Goal: Task Accomplishment & Management: Manage account settings

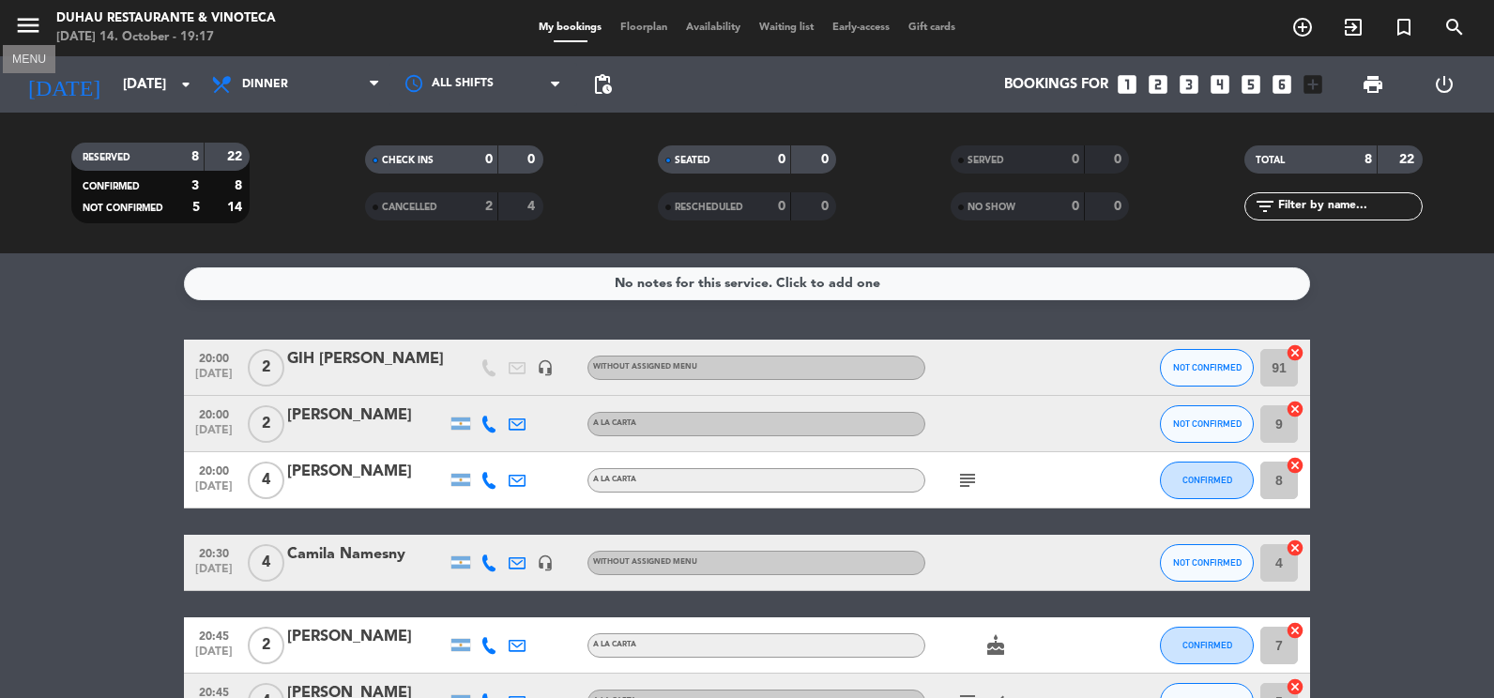
click at [31, 30] on icon "menu" at bounding box center [28, 25] width 28 height 28
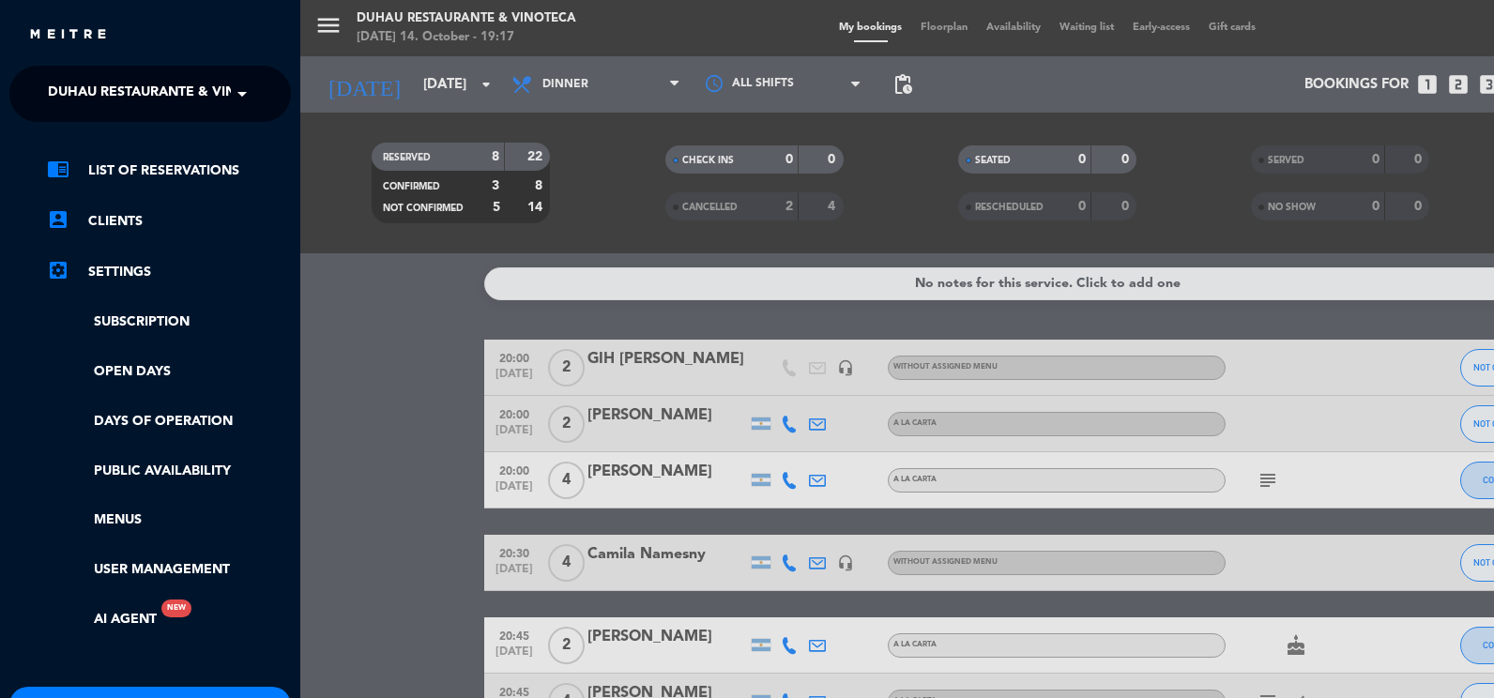
click at [235, 98] on span at bounding box center [247, 93] width 32 height 39
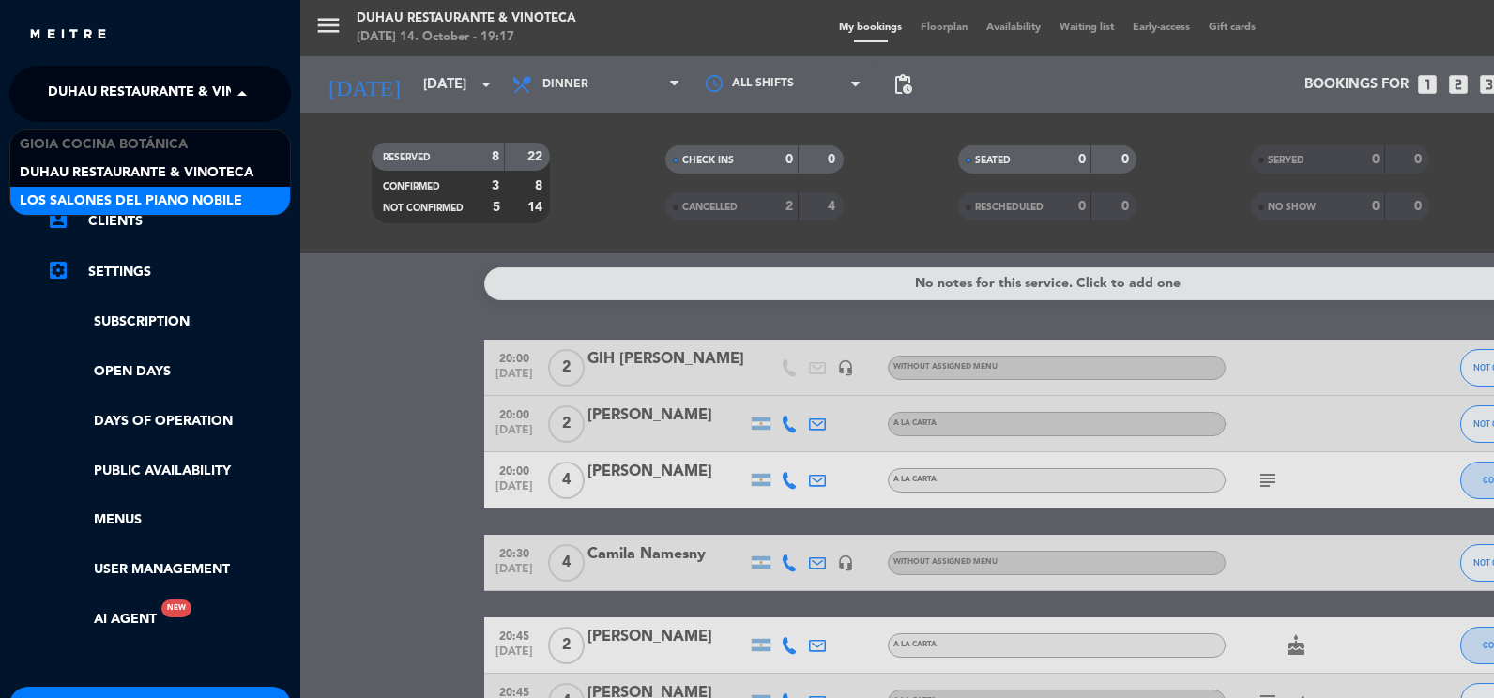
click at [182, 198] on span "Los Salones del Piano Nobile" at bounding box center [131, 202] width 222 height 22
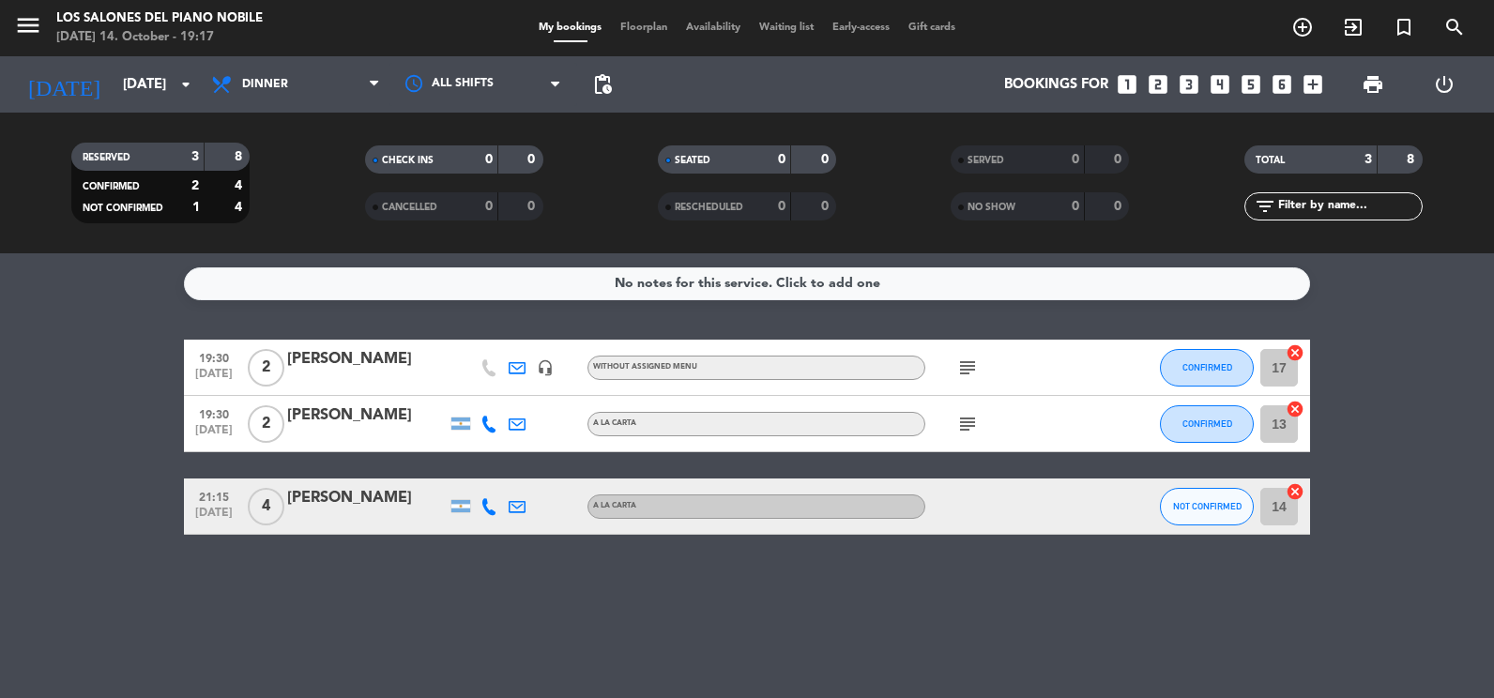
click at [40, 35] on span "menu" at bounding box center [35, 29] width 42 height 44
drag, startPoint x: 21, startPoint y: 23, endPoint x: 105, endPoint y: 39, distance: 86.2
click at [28, 23] on icon "menu" at bounding box center [28, 25] width 28 height 28
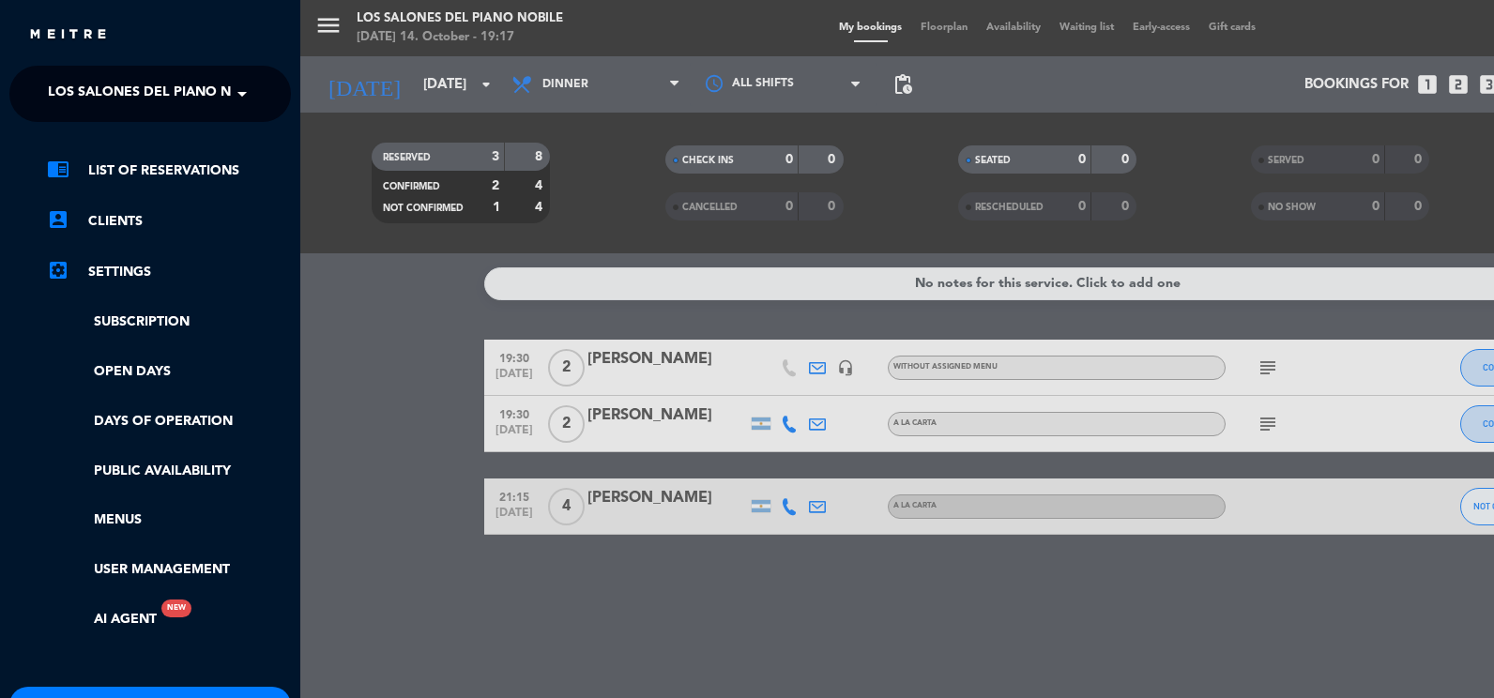
click at [209, 116] on ng-select "× Los Salones del Piano Nobile ×" at bounding box center [150, 94] width 282 height 56
click at [241, 110] on span at bounding box center [247, 93] width 32 height 39
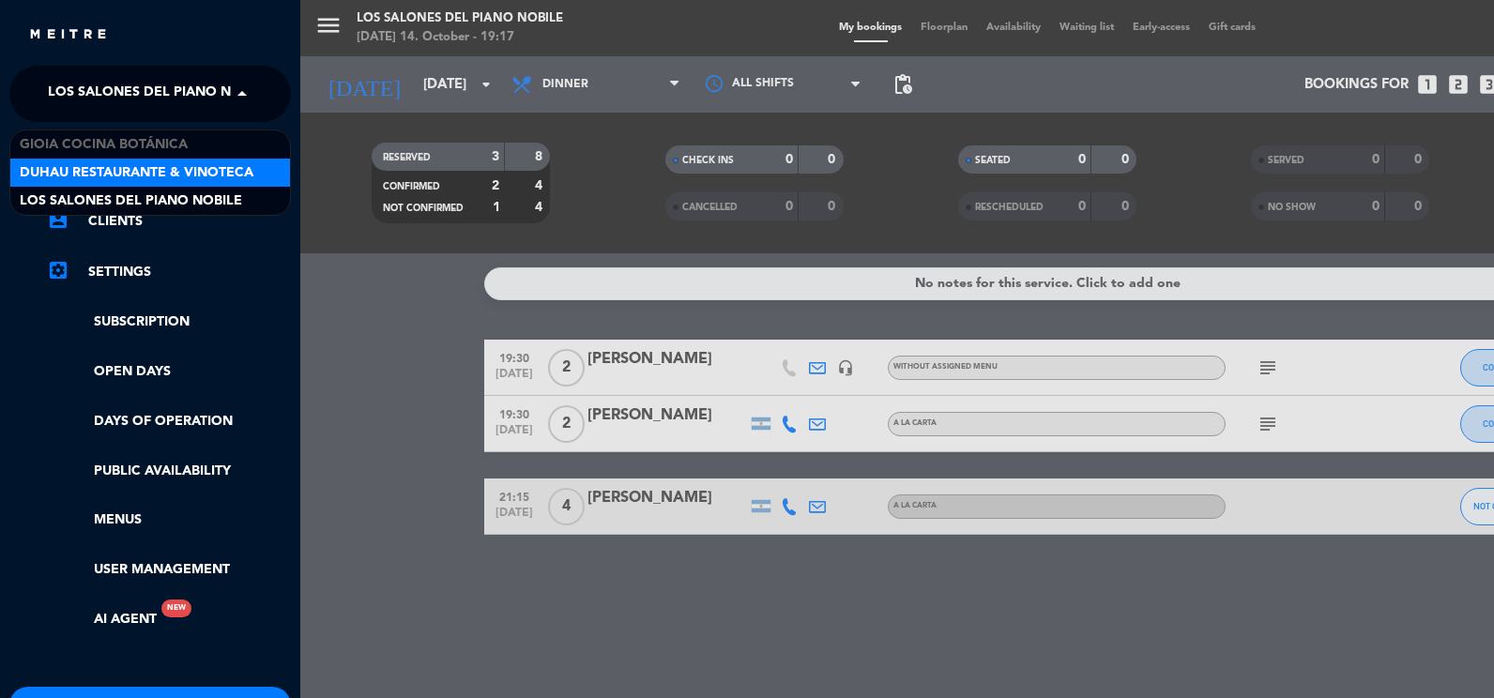
click at [215, 183] on span "Duhau Restaurante & Vinoteca" at bounding box center [137, 173] width 234 height 22
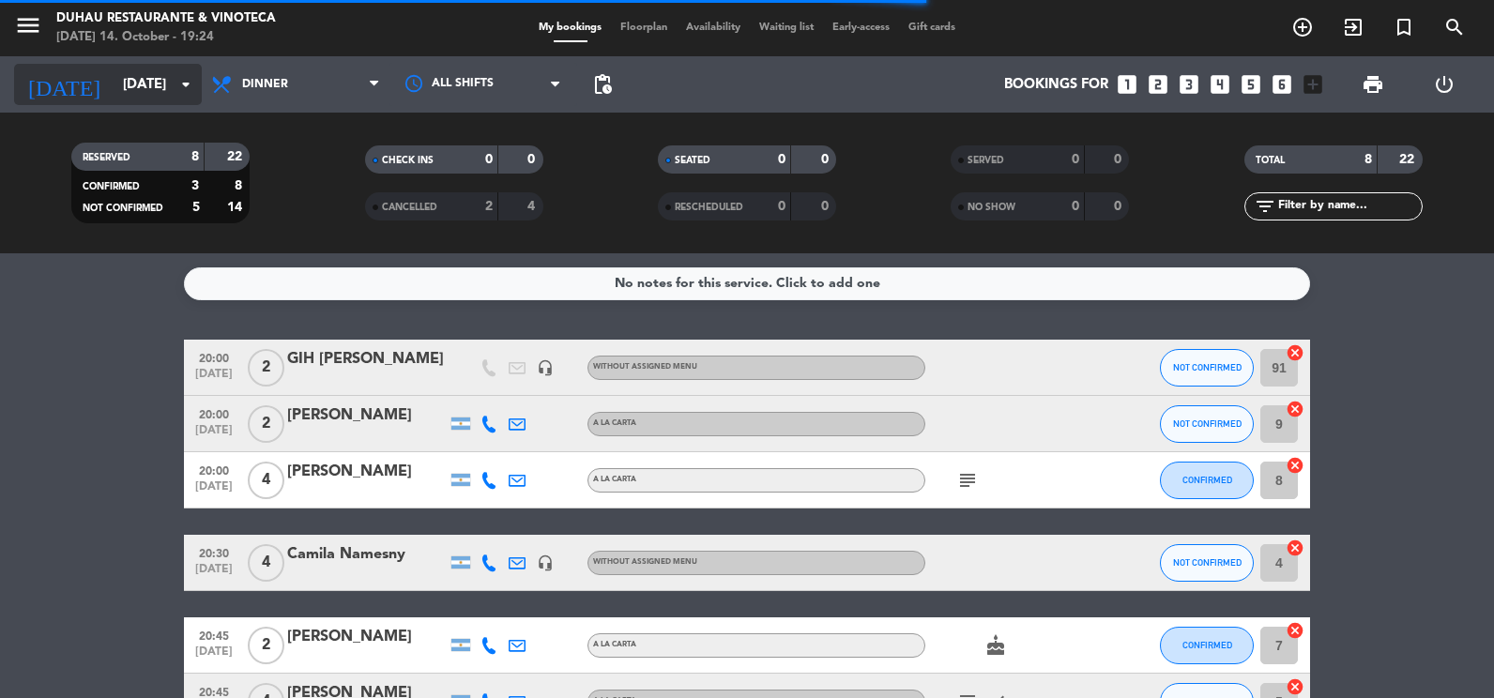
click at [161, 81] on input "[DATE]" at bounding box center [204, 85] width 180 height 35
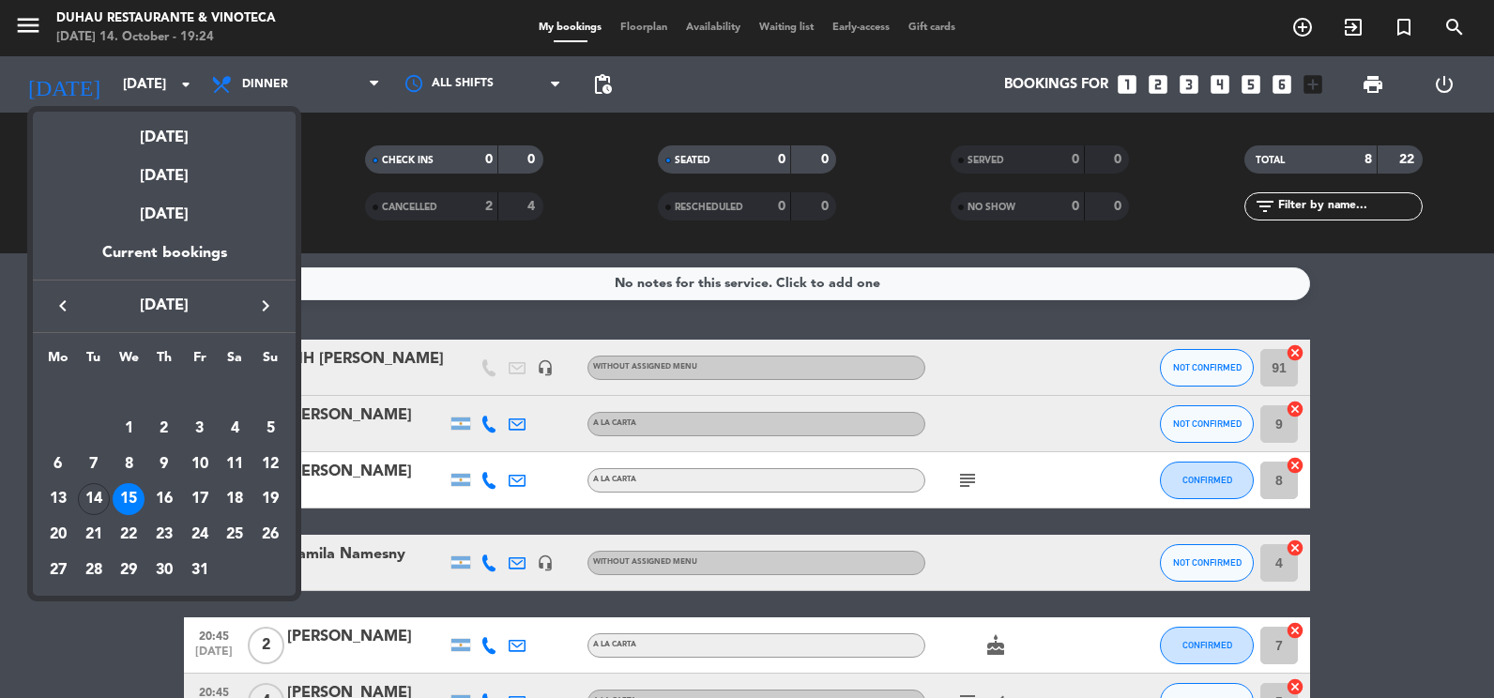
drag, startPoint x: 118, startPoint y: 656, endPoint x: 121, endPoint y: 647, distance: 9.8
click at [121, 654] on div at bounding box center [747, 349] width 1494 height 698
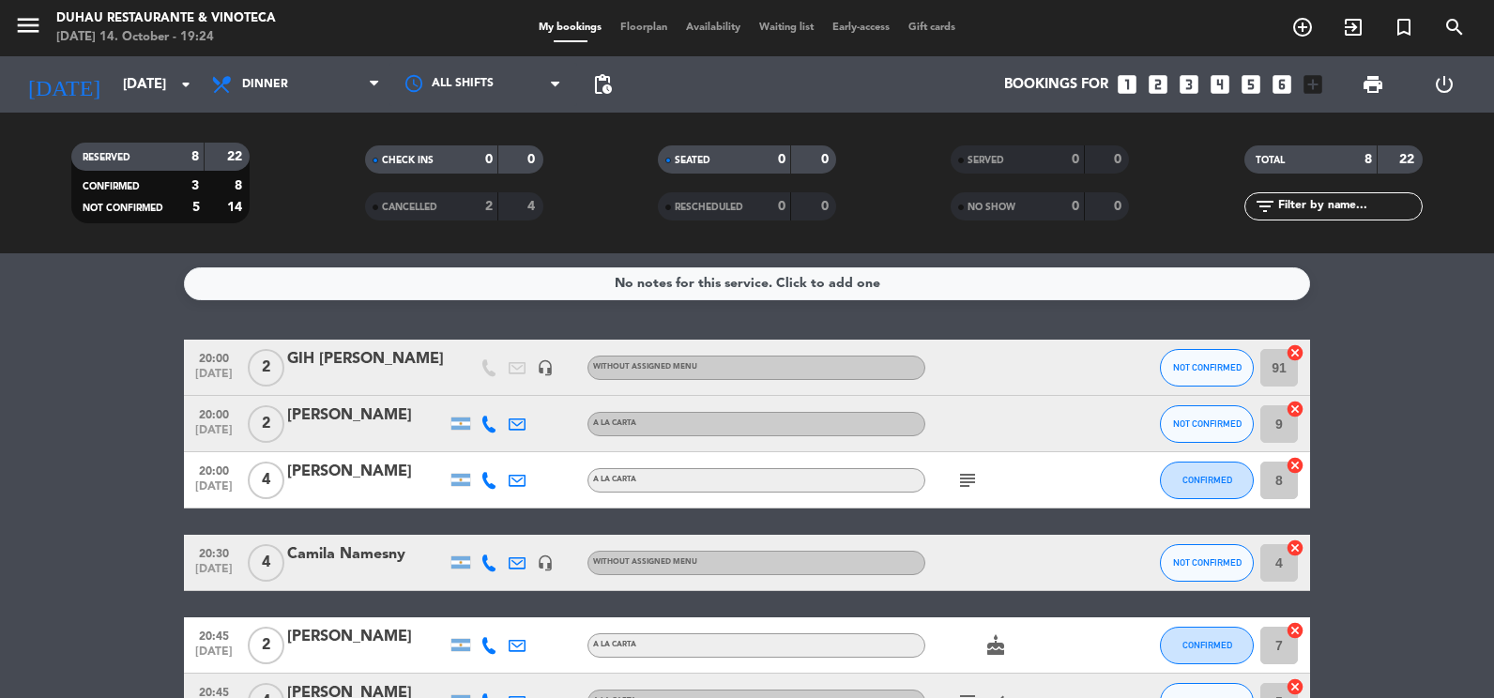
click at [1294, 346] on icon "cancel" at bounding box center [1295, 353] width 19 height 19
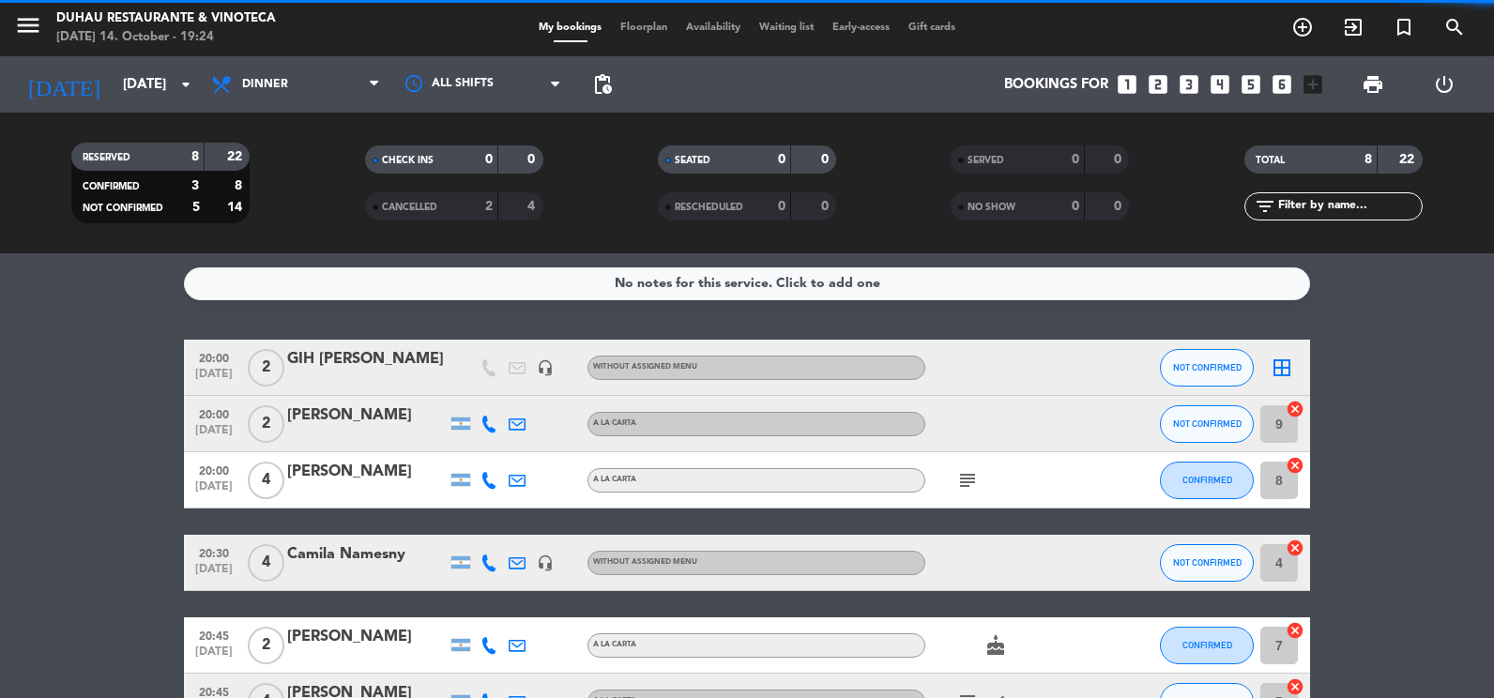
click at [1296, 412] on icon "cancel" at bounding box center [1295, 409] width 19 height 19
click at [1298, 463] on icon "cancel" at bounding box center [1295, 465] width 19 height 19
click at [1297, 548] on icon "cancel" at bounding box center [1295, 548] width 19 height 19
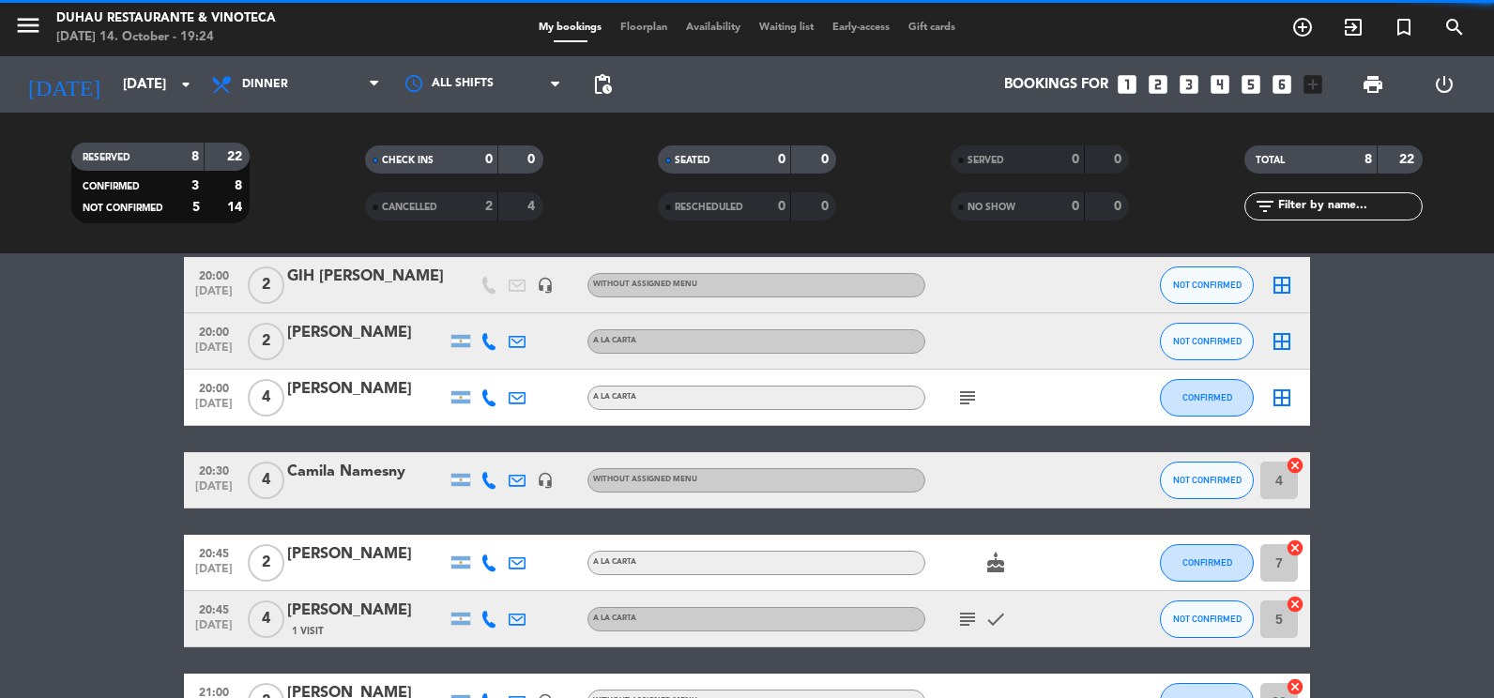
scroll to position [188, 0]
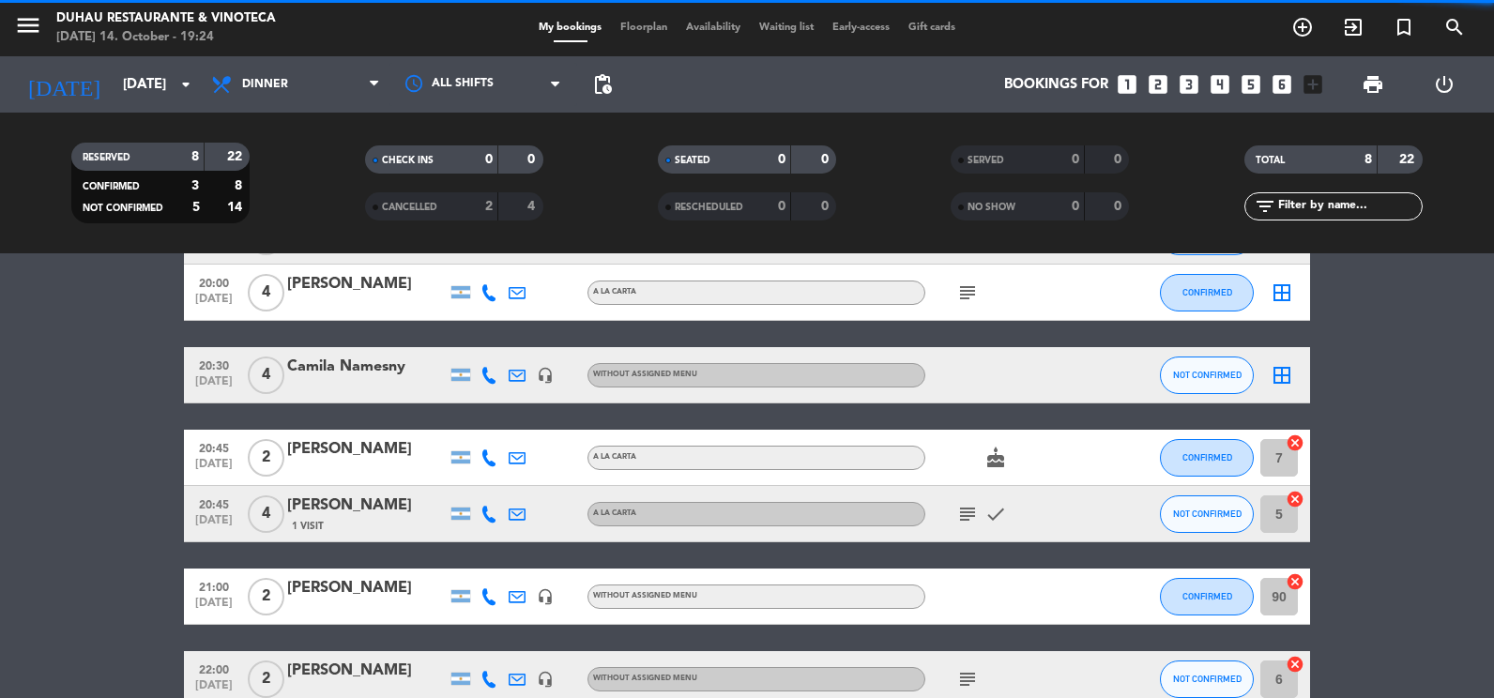
click at [1294, 438] on icon "cancel" at bounding box center [1295, 443] width 19 height 19
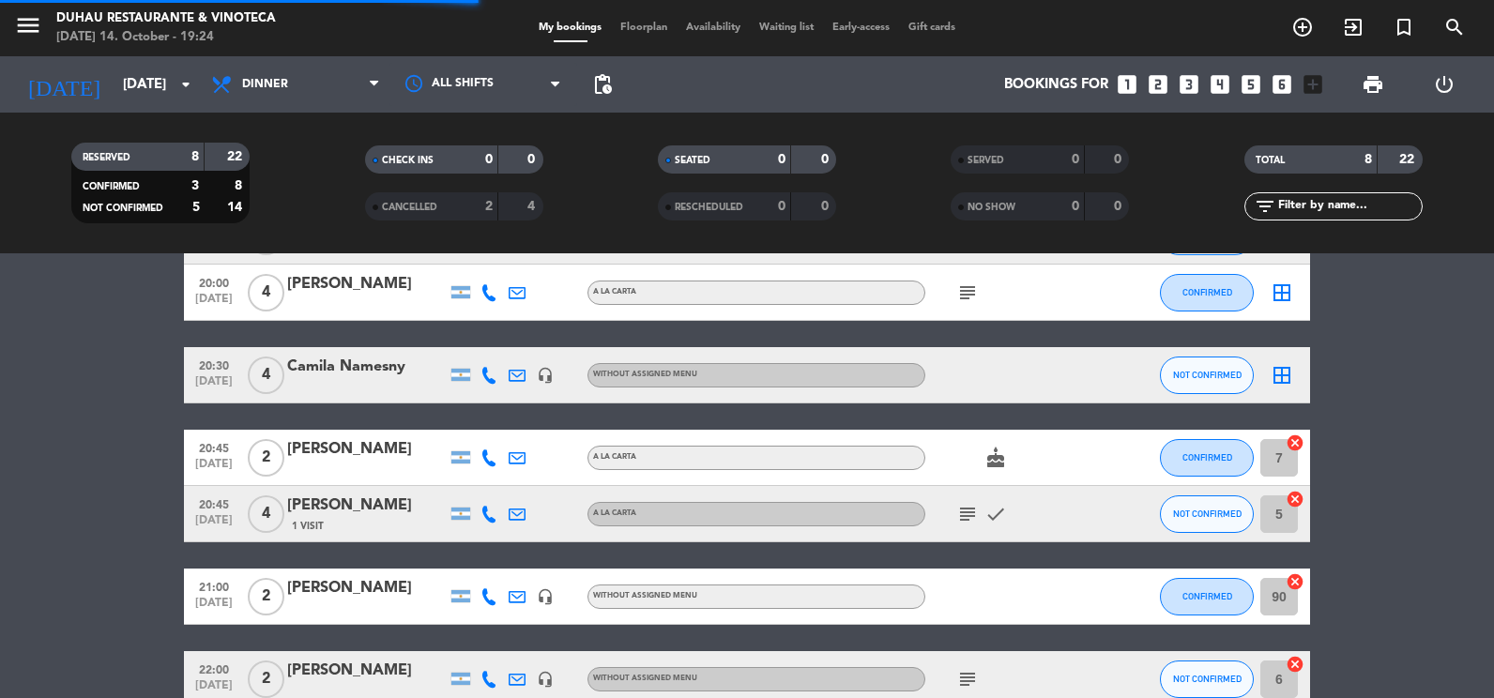
click at [1296, 503] on icon "cancel" at bounding box center [1295, 499] width 19 height 19
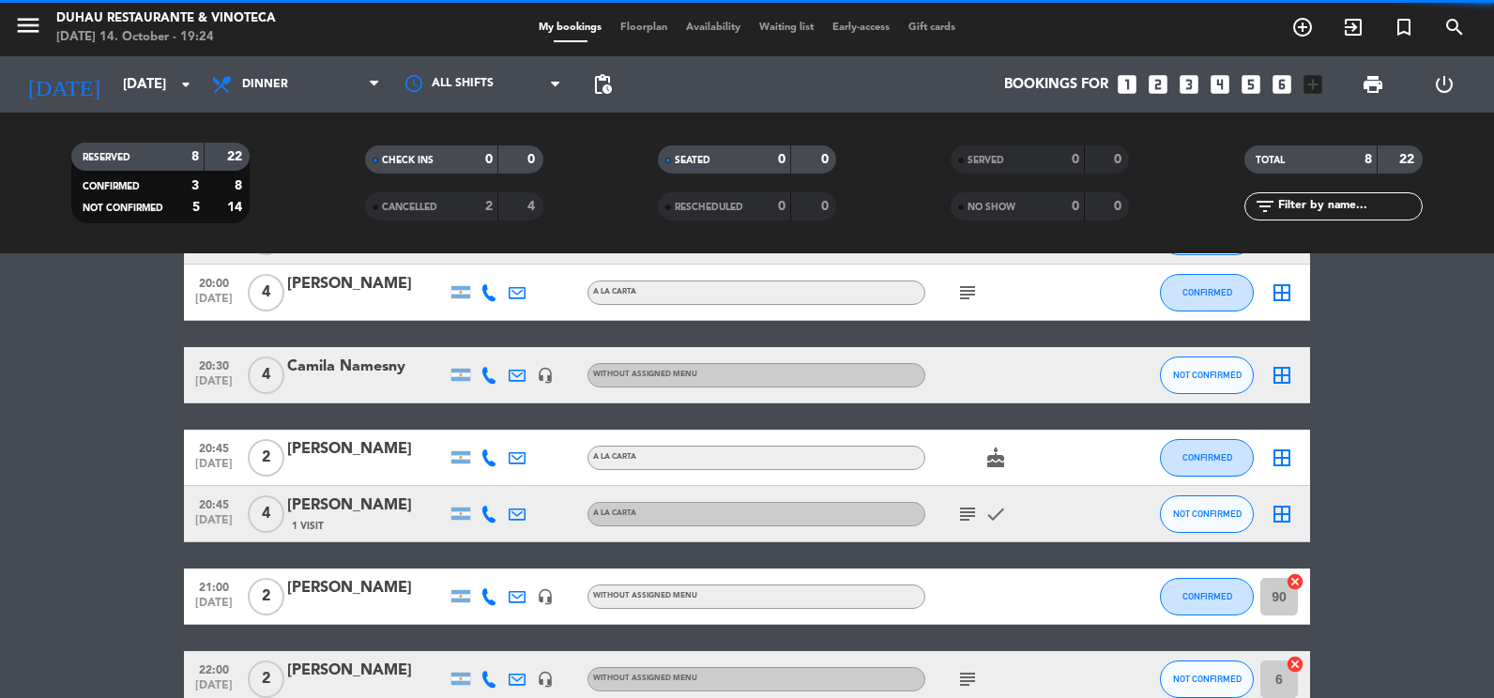
click at [1294, 586] on icon "cancel" at bounding box center [1295, 582] width 19 height 19
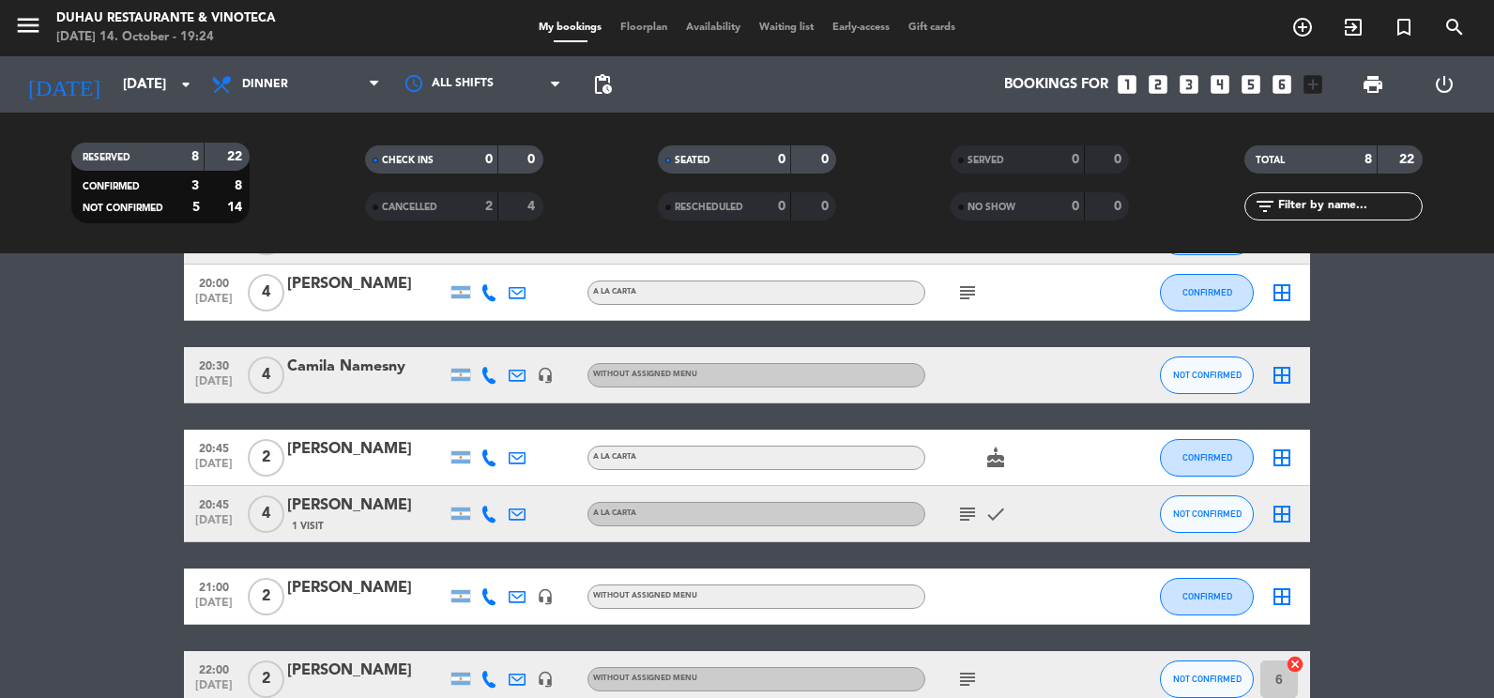
scroll to position [291, 0]
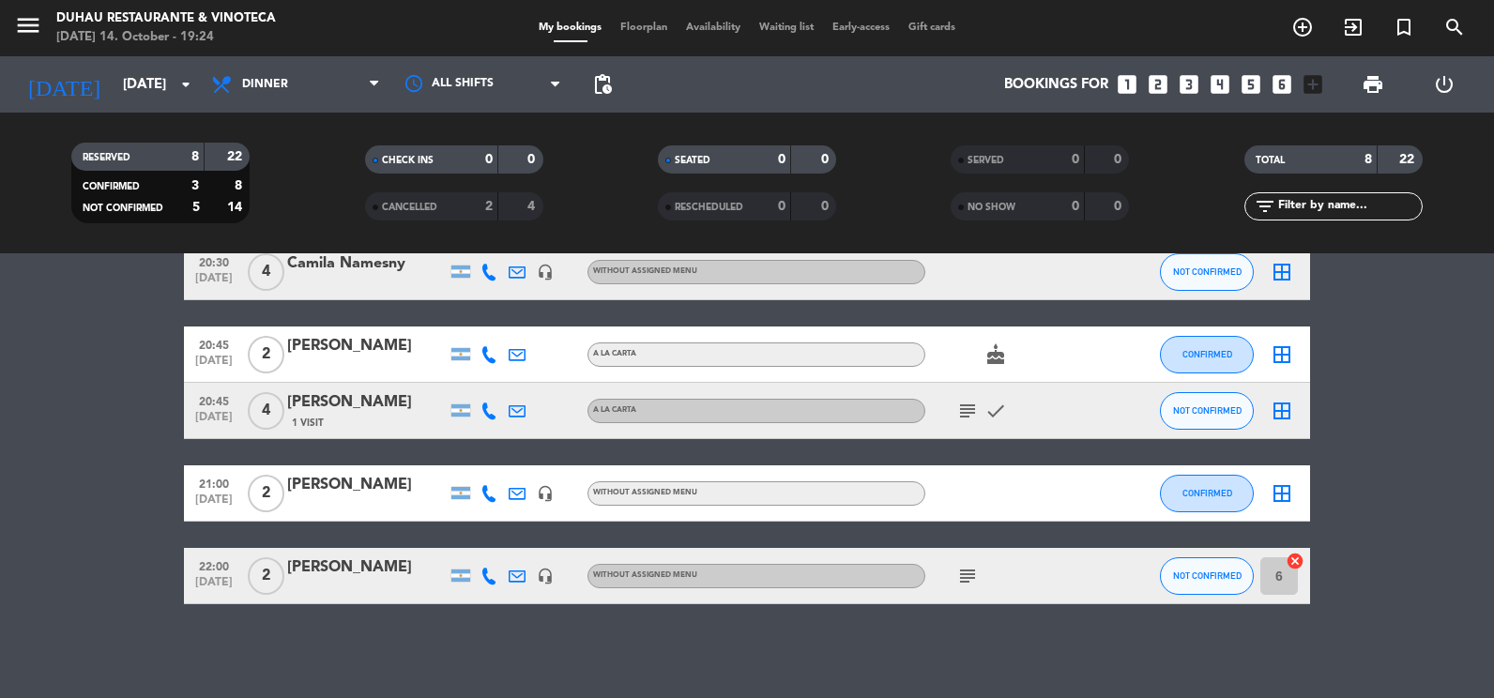
click at [1297, 562] on icon "cancel" at bounding box center [1295, 561] width 19 height 19
click at [956, 409] on span "subject" at bounding box center [968, 411] width 28 height 23
click at [961, 409] on icon "subject" at bounding box center [968, 411] width 23 height 23
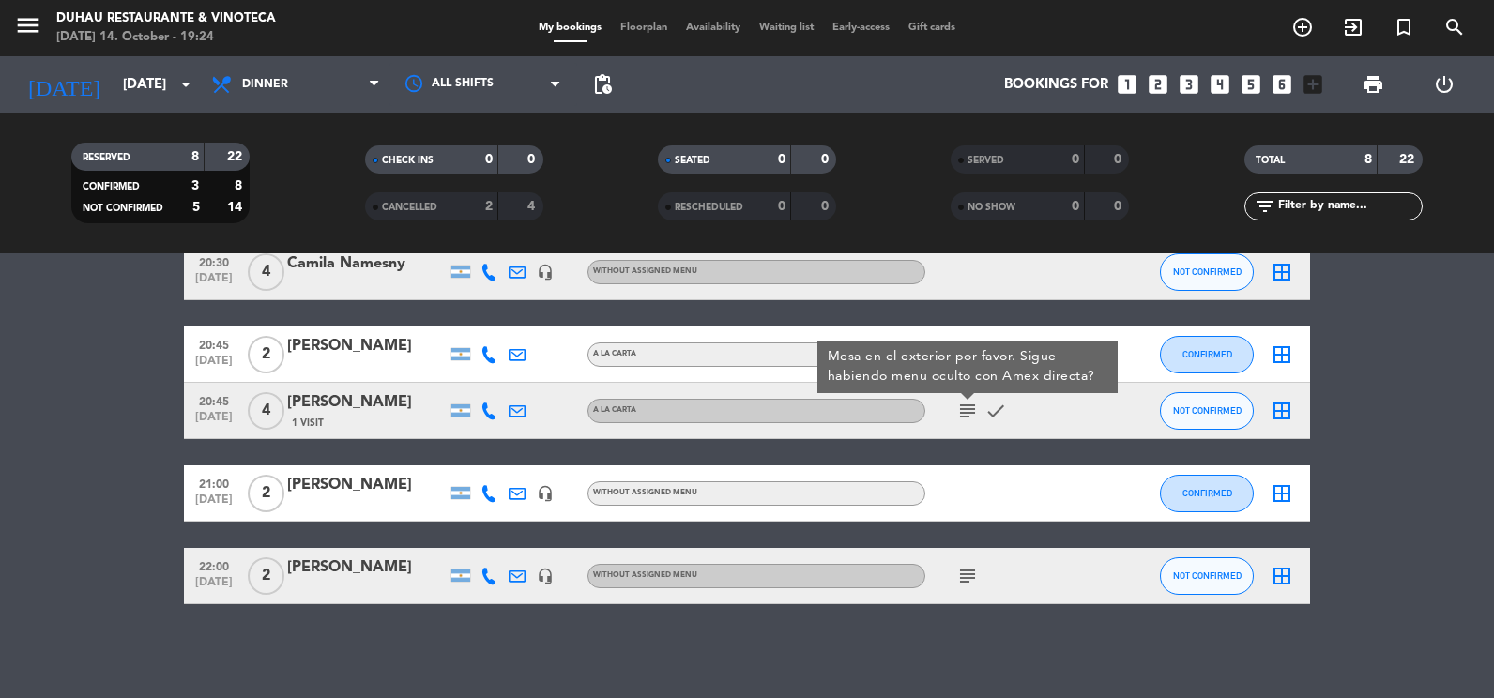
click at [974, 409] on icon "subject" at bounding box center [968, 411] width 23 height 23
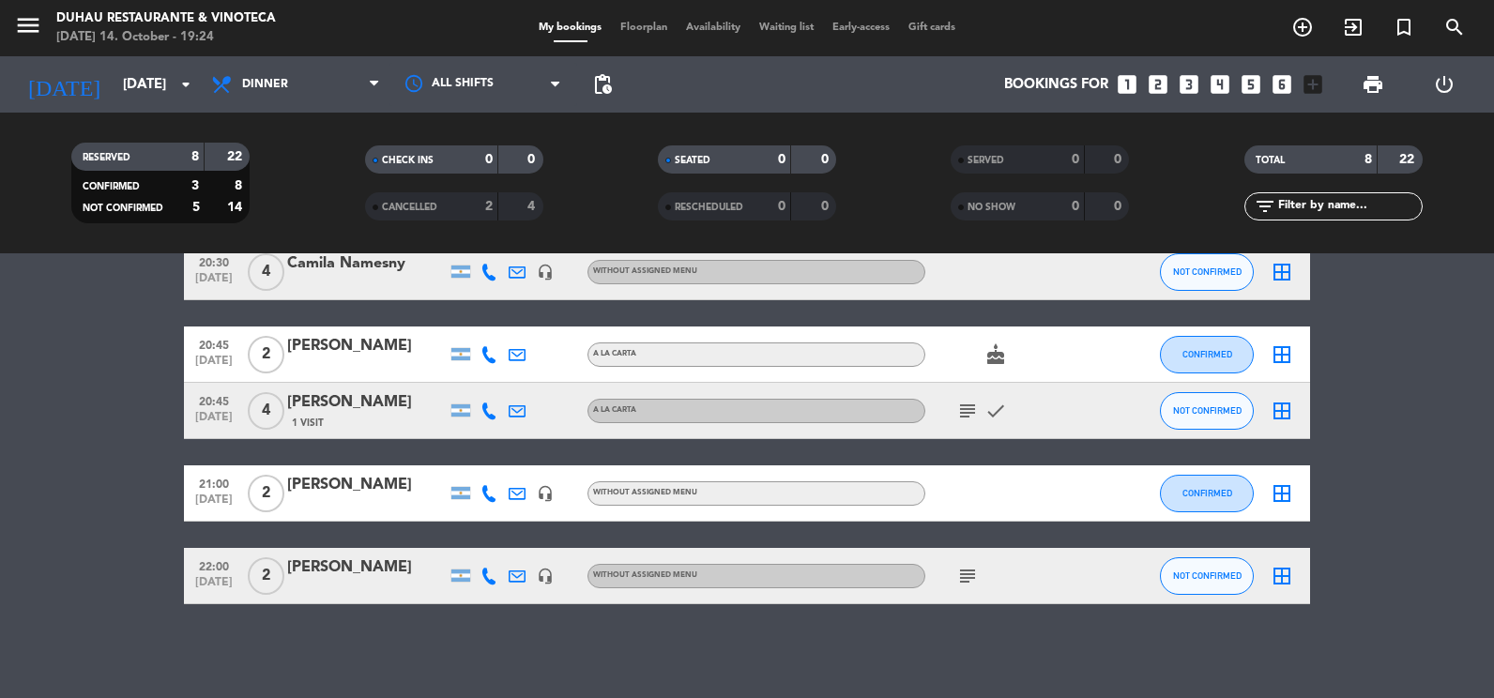
click at [969, 586] on icon "subject" at bounding box center [968, 576] width 23 height 23
click at [968, 585] on icon "subject" at bounding box center [968, 576] width 23 height 23
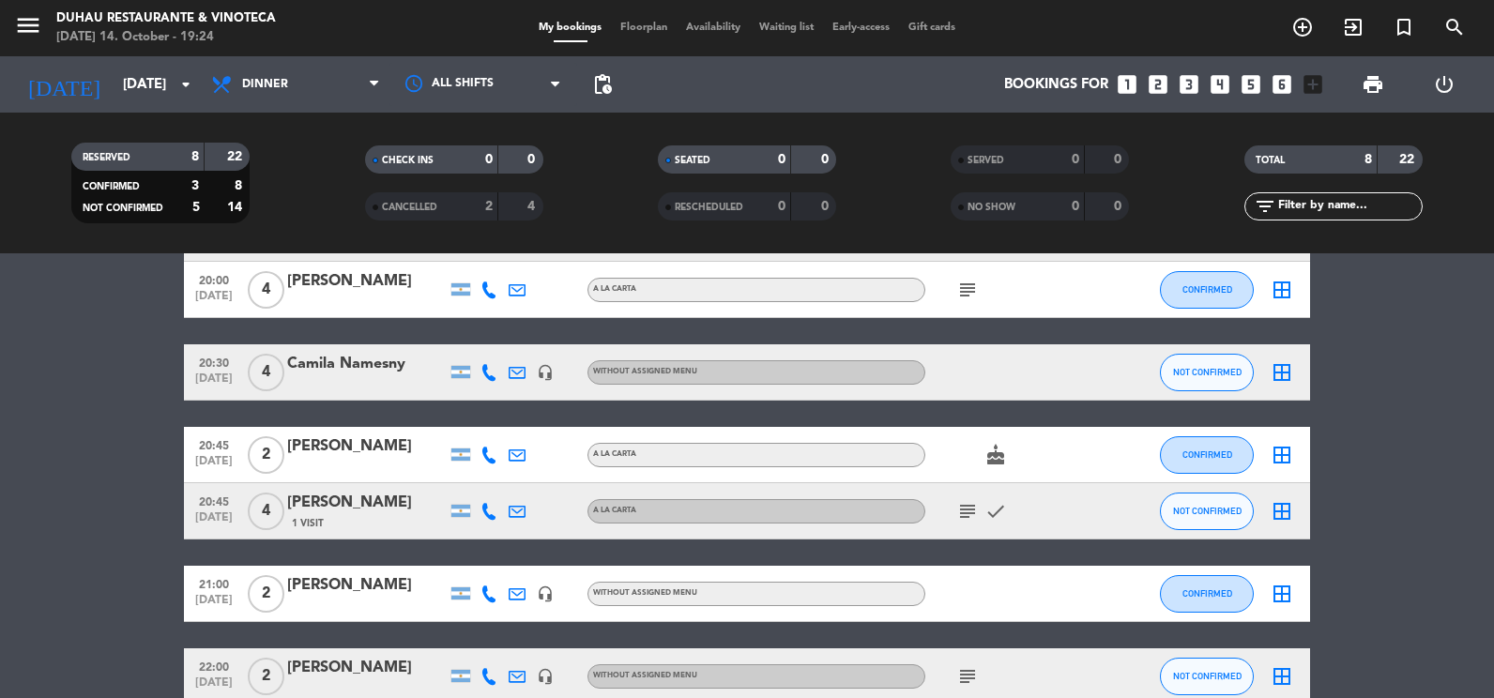
scroll to position [0, 0]
